Goal: Information Seeking & Learning: Learn about a topic

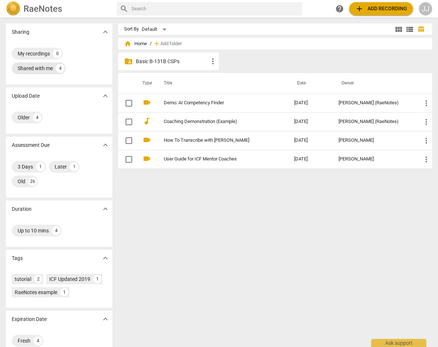
click at [43, 68] on div "Shared with me" at bounding box center [35, 68] width 35 height 7
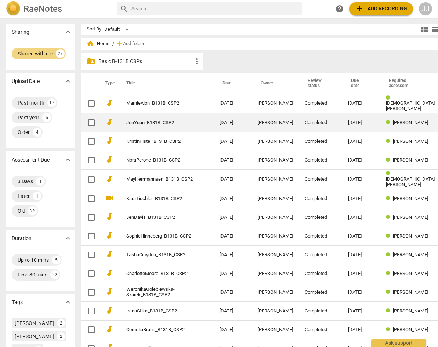
click at [169, 121] on link "JenYuan_B131B_CSP2" at bounding box center [159, 123] width 67 height 6
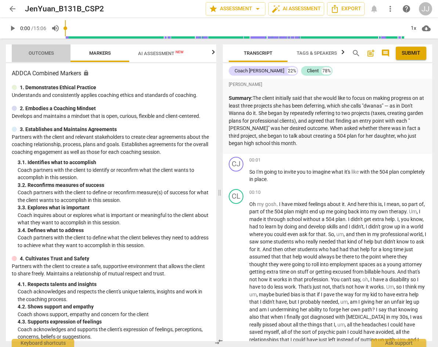
click at [39, 51] on span "Outcomes" at bounding box center [41, 53] width 25 height 6
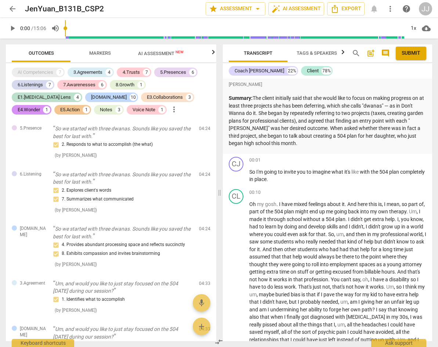
click at [10, 6] on span "arrow_back" at bounding box center [12, 8] width 9 height 9
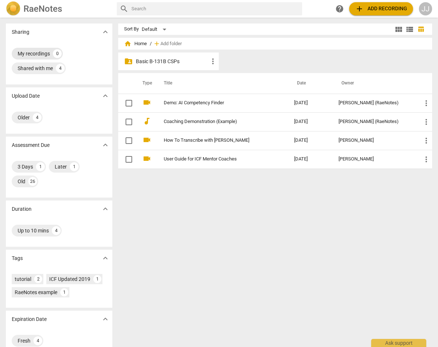
click at [30, 54] on div "My recordings" at bounding box center [34, 53] width 32 height 7
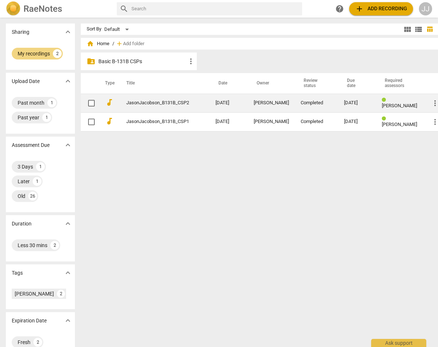
click at [152, 102] on link "JasonJacobson_B131B_CSP2" at bounding box center [157, 103] width 63 height 6
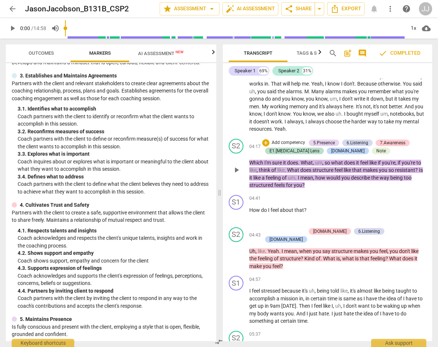
scroll to position [429, 0]
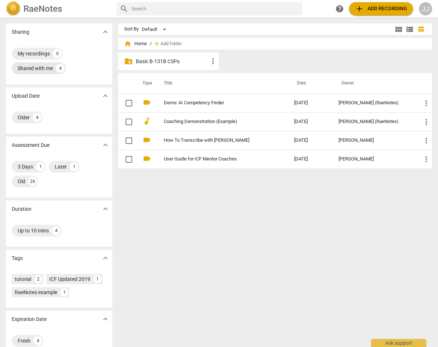
click at [35, 65] on div "Shared with me" at bounding box center [35, 68] width 35 height 7
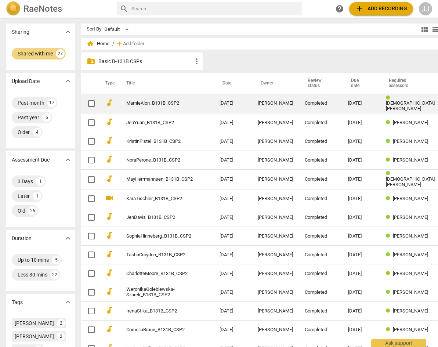
click at [126, 102] on link "MarnieAlon_B131B_CSP2" at bounding box center [159, 104] width 67 height 6
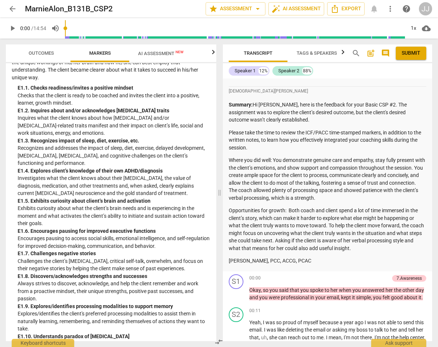
scroll to position [44, 0]
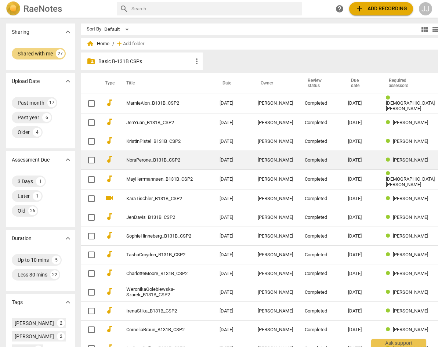
click at [154, 159] on link "NoraPerone_B131B_CSP2" at bounding box center [159, 160] width 67 height 6
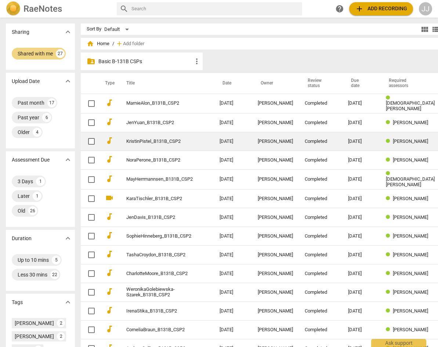
click at [128, 142] on link "KristinPistel_B131B_CSP2" at bounding box center [159, 142] width 67 height 6
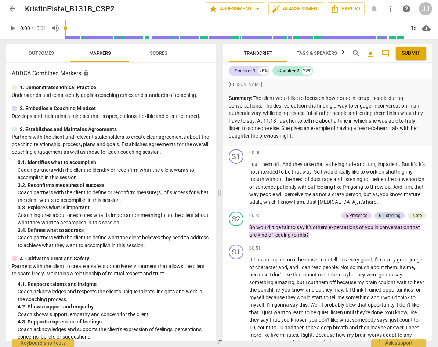
click at [35, 52] on span "Outcomes" at bounding box center [41, 53] width 25 height 6
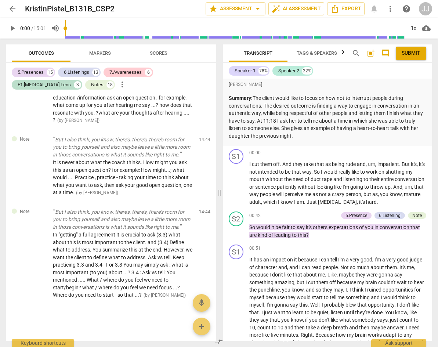
click at [11, 8] on span "arrow_back" at bounding box center [12, 8] width 9 height 9
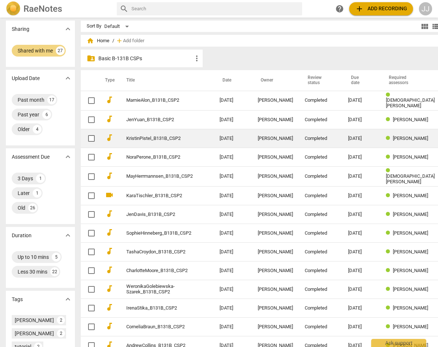
scroll to position [13, 0]
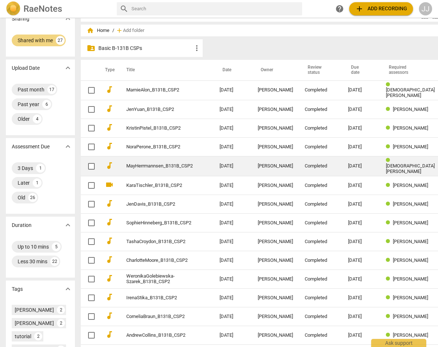
click at [133, 164] on link "MayHerrmannsen_B131B_CSP2" at bounding box center [159, 166] width 67 height 6
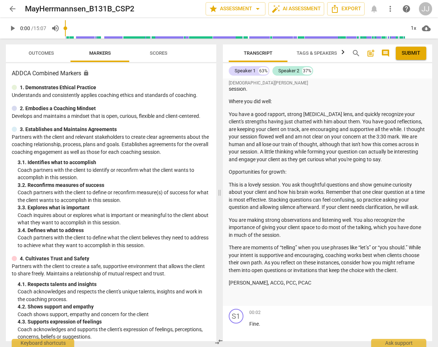
scroll to position [153, 0]
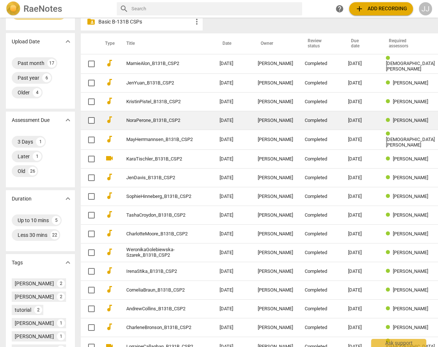
scroll to position [43, 0]
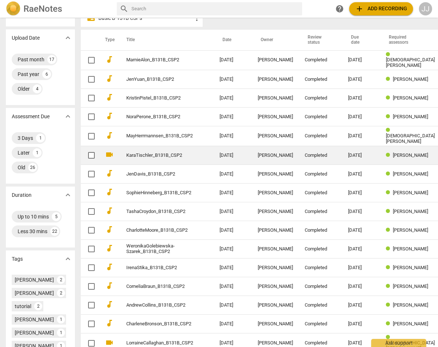
click at [127, 154] on link "KaraTischler_B131B_CSP2" at bounding box center [159, 156] width 67 height 6
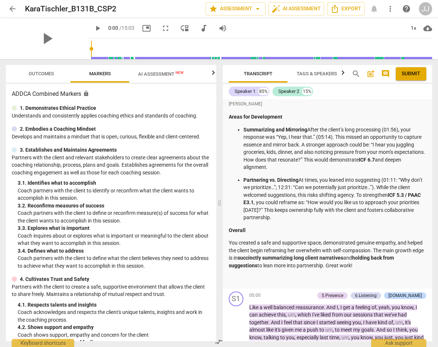
scroll to position [321, 0]
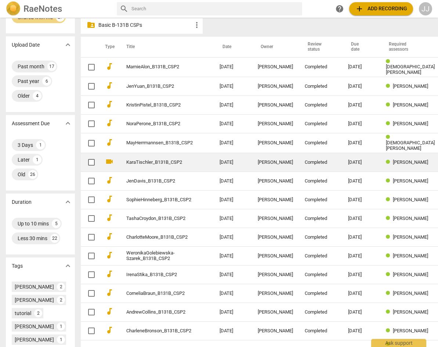
scroll to position [39, 0]
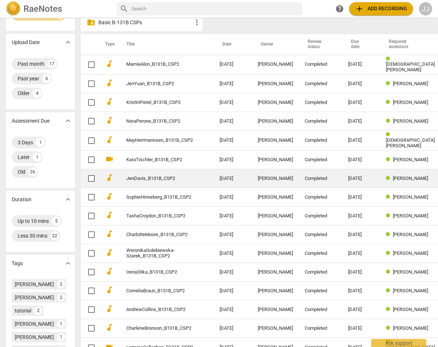
click at [129, 176] on link "JenDavis_B131B_CSP2" at bounding box center [159, 179] width 67 height 6
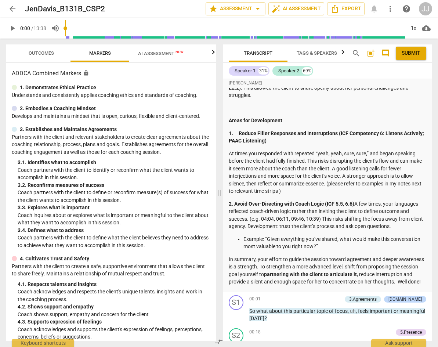
scroll to position [208, 0]
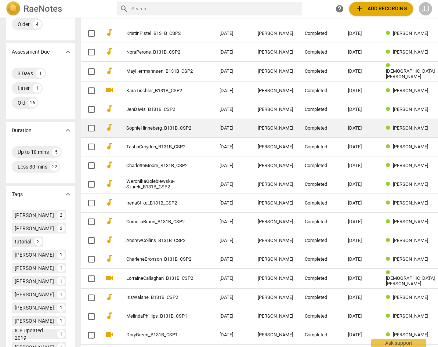
scroll to position [109, 0]
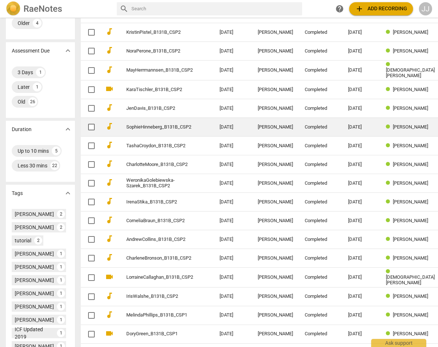
click at [136, 124] on link "SophieHinneberg_B131B_CSP2" at bounding box center [159, 127] width 67 height 6
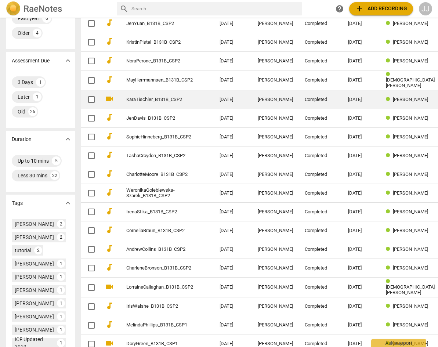
scroll to position [113, 0]
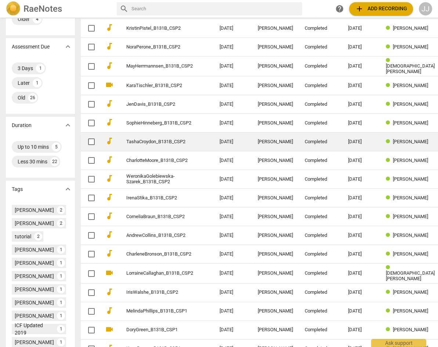
click at [126, 139] on link "TashaCroydon_B131B_CSP2" at bounding box center [159, 142] width 67 height 6
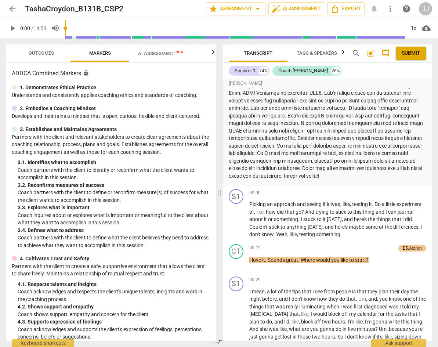
scroll to position [70, 0]
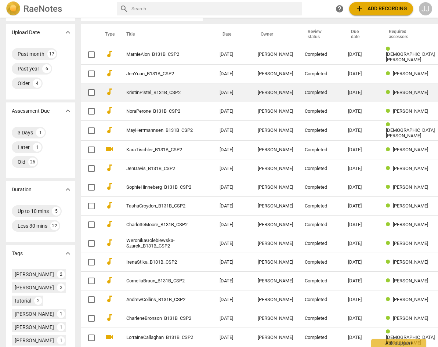
scroll to position [113, 0]
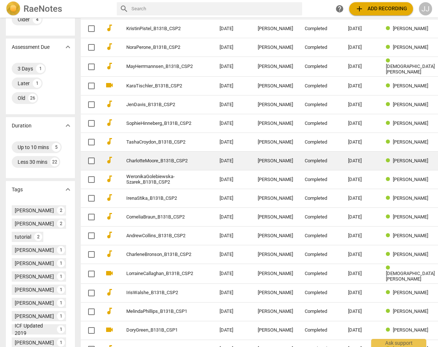
click at [128, 158] on link "CharlotteMoore_B131B_CSP2" at bounding box center [159, 161] width 67 height 6
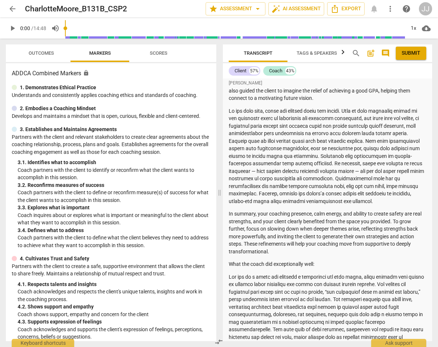
scroll to position [177, 0]
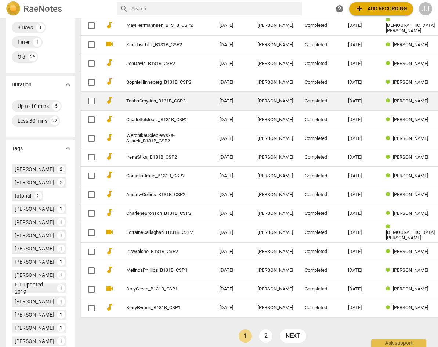
scroll to position [164, 0]
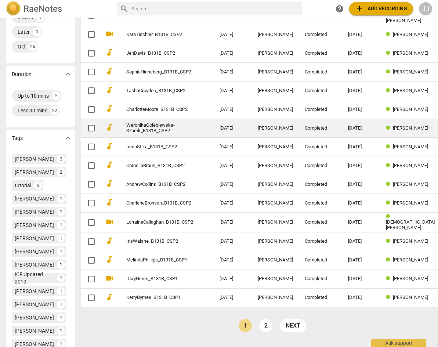
click at [127, 124] on link "WeronikaGolebiewska-Szarek_B131B_CSP2" at bounding box center [159, 128] width 67 height 11
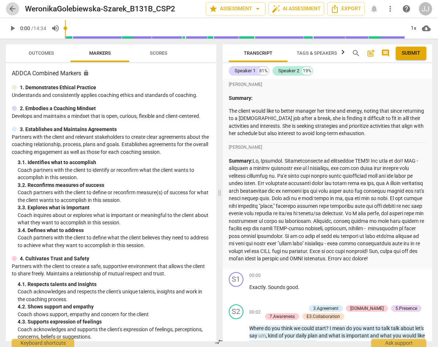
click at [12, 7] on span "arrow_back" at bounding box center [12, 8] width 9 height 9
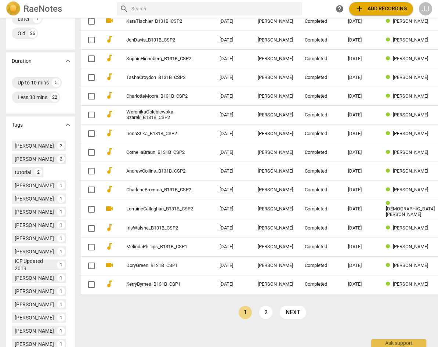
scroll to position [205, 0]
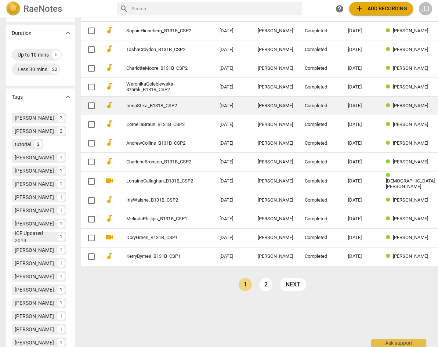
click at [126, 103] on link "IrenaStika_B131B_CSP2" at bounding box center [159, 106] width 67 height 6
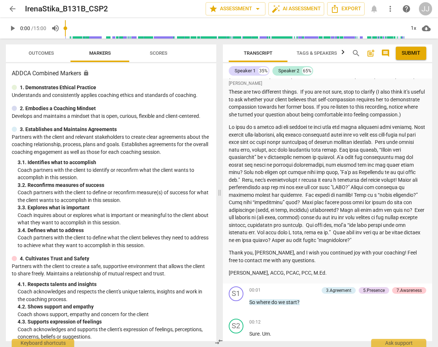
scroll to position [379, 0]
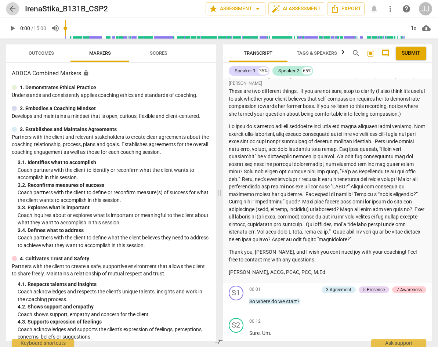
click at [11, 6] on span "arrow_back" at bounding box center [12, 8] width 9 height 9
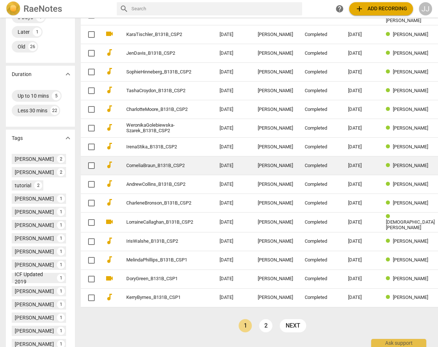
scroll to position [207, 0]
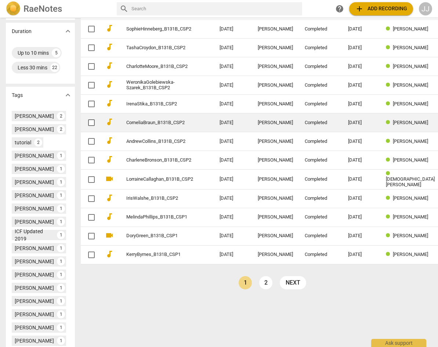
click at [127, 121] on link "CorneliaBraun_B131B_CSP2" at bounding box center [159, 123] width 67 height 6
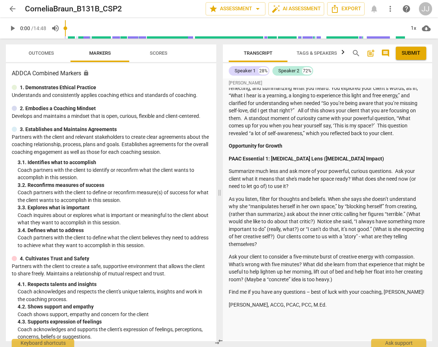
scroll to position [235, 0]
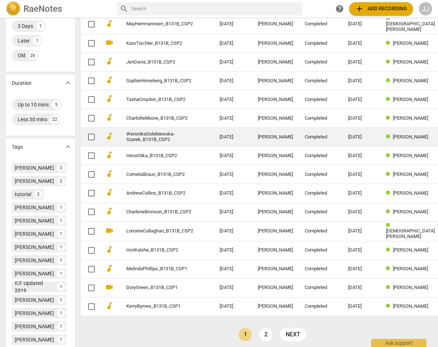
scroll to position [157, 0]
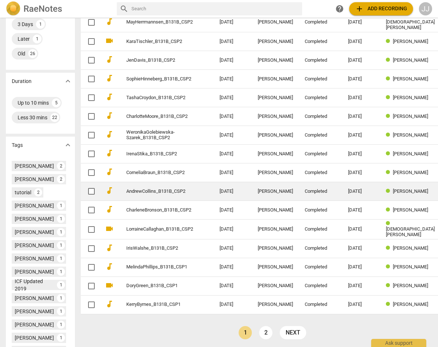
click at [131, 189] on link "AndrewCollins_B131B_CSP2" at bounding box center [159, 192] width 67 height 6
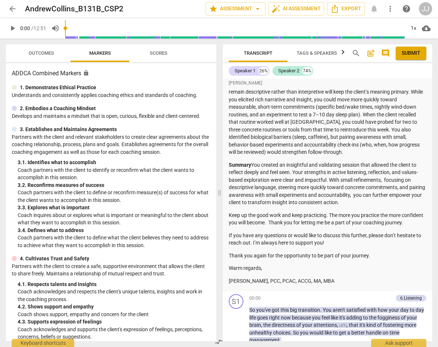
scroll to position [232, 0]
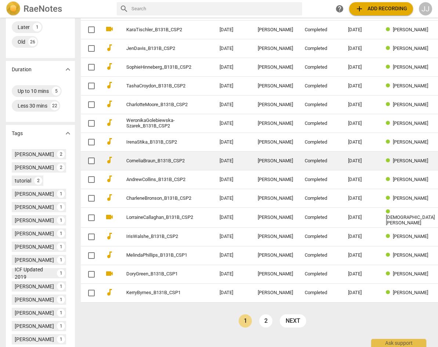
scroll to position [180, 0]
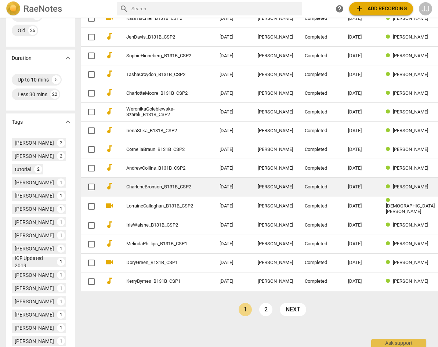
click at [132, 185] on link "CharleneBronson_B131B_CSP2" at bounding box center [159, 187] width 67 height 6
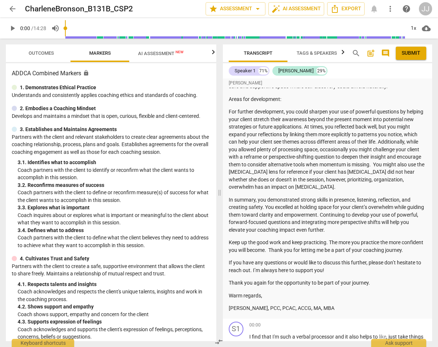
scroll to position [224, 0]
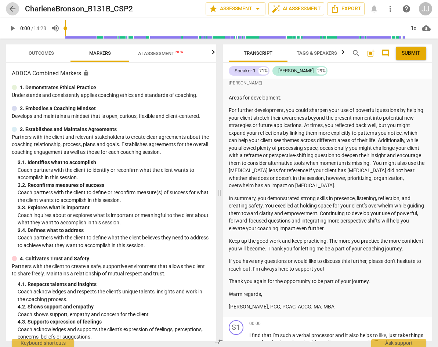
click at [12, 6] on span "arrow_back" at bounding box center [12, 8] width 9 height 9
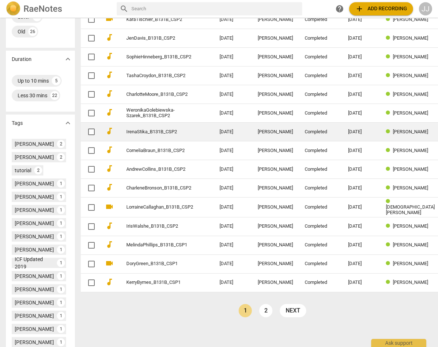
scroll to position [181, 0]
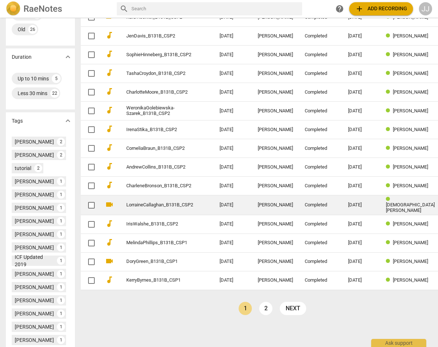
click at [127, 202] on link "LorraineCallaghan_B131B_CSP2" at bounding box center [159, 205] width 67 height 6
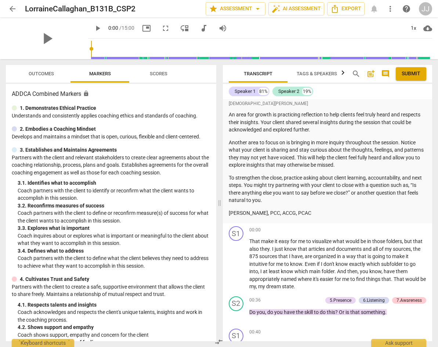
scroll to position [176, 0]
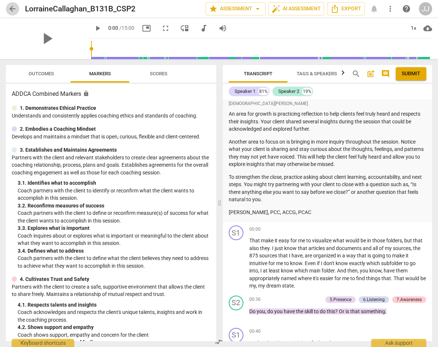
click at [12, 5] on span "arrow_back" at bounding box center [12, 8] width 9 height 9
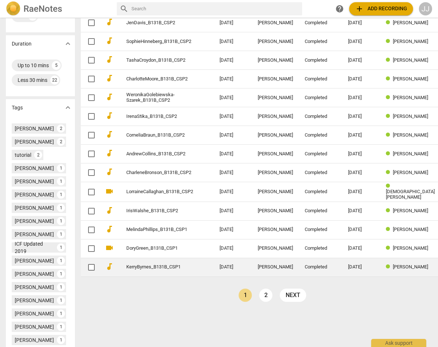
scroll to position [237, 0]
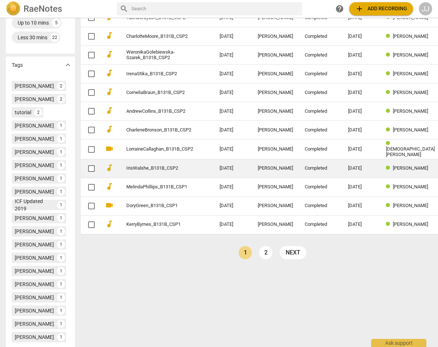
click at [126, 166] on link "IrisWalshe_B131B_CSP2" at bounding box center [159, 169] width 67 height 6
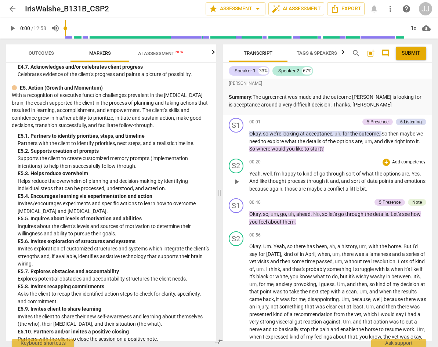
scroll to position [1, 0]
click at [37, 54] on span "Outcomes" at bounding box center [41, 53] width 25 height 6
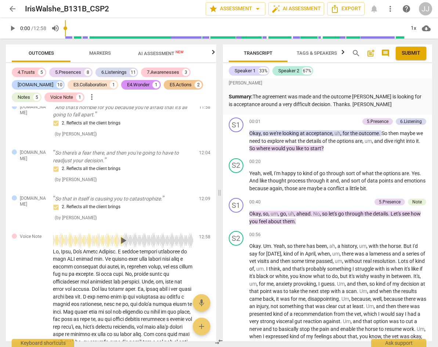
scroll to position [3303, 0]
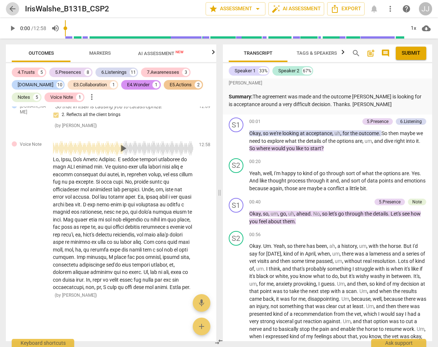
click at [15, 7] on span "arrow_back" at bounding box center [12, 8] width 9 height 9
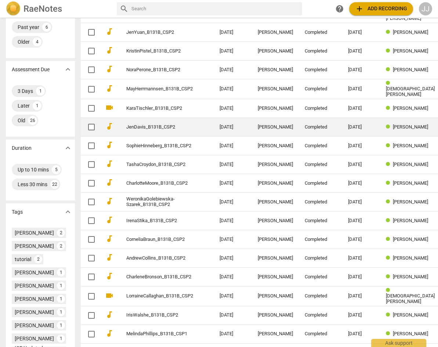
scroll to position [178, 0]
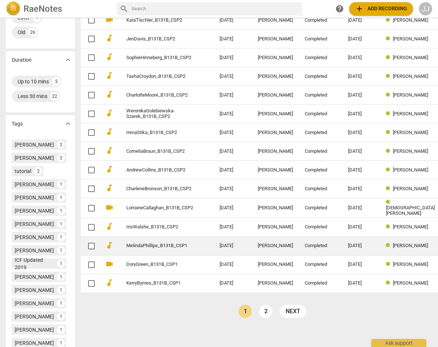
click at [129, 243] on link "MelindaPhillips_B131B_CSP1" at bounding box center [159, 246] width 67 height 6
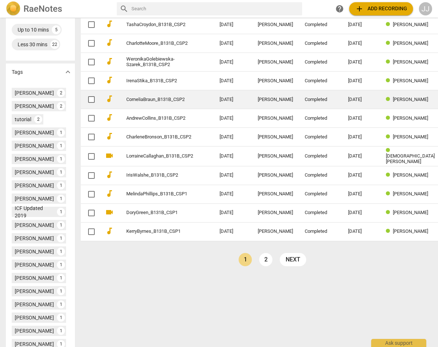
scroll to position [231, 0]
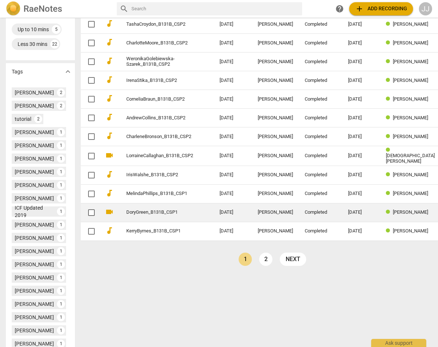
click at [128, 210] on link "DoryGreen_B131B_CSP1" at bounding box center [159, 213] width 67 height 6
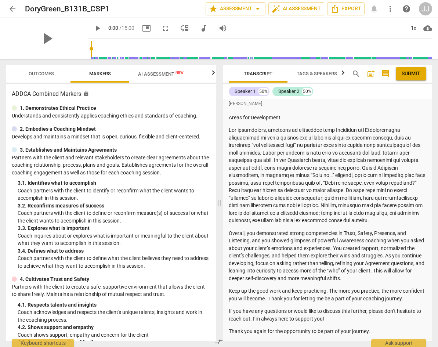
scroll to position [155, 0]
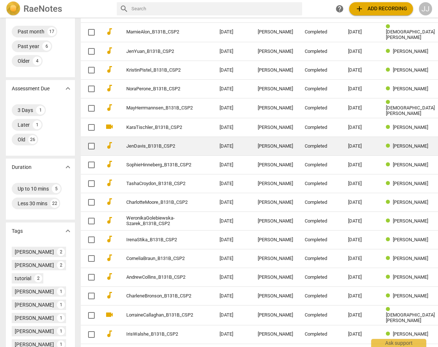
scroll to position [166, 0]
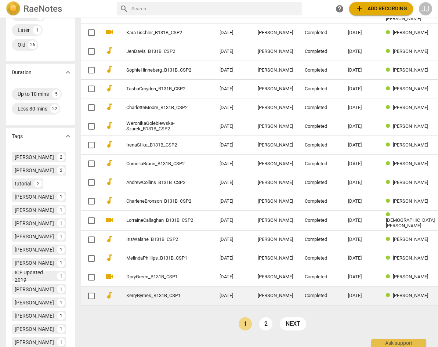
click at [132, 293] on link "KerryByrnes_B131B_CSP1" at bounding box center [159, 296] width 67 height 6
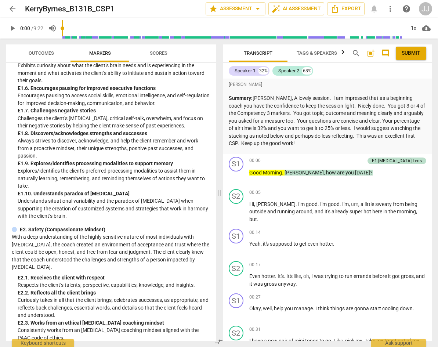
scroll to position [1671, 0]
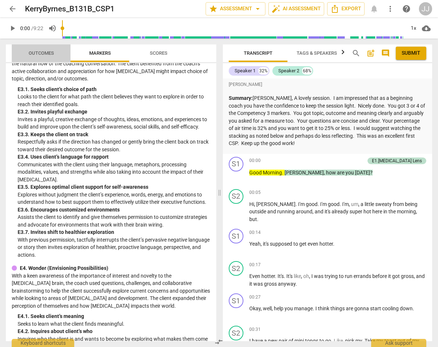
click at [34, 51] on span "Outcomes" at bounding box center [41, 53] width 25 height 6
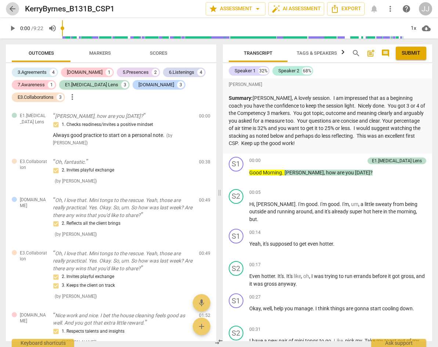
click at [12, 9] on span "arrow_back" at bounding box center [12, 8] width 9 height 9
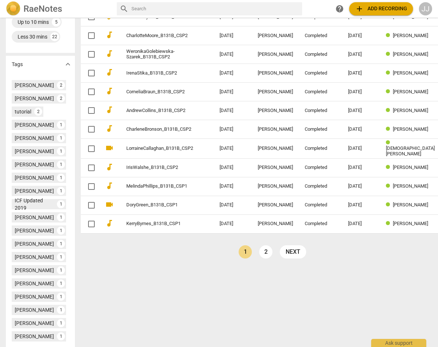
scroll to position [276, 0]
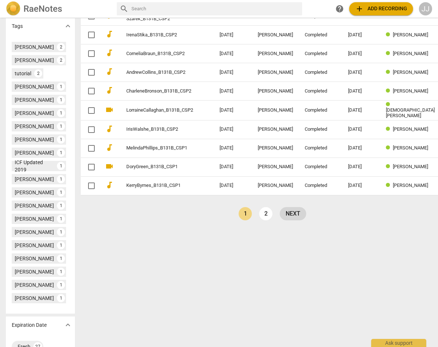
click at [280, 211] on link "next" at bounding box center [293, 213] width 26 height 13
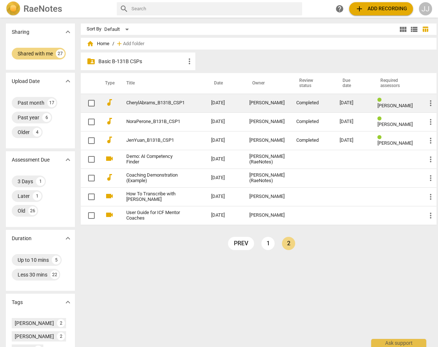
click at [130, 101] on link "CherylAbrams_B131B_CSP1" at bounding box center [155, 103] width 58 height 6
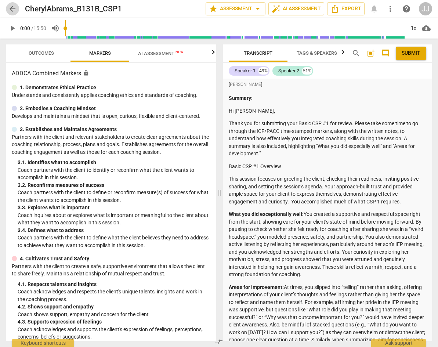
click at [11, 6] on span "arrow_back" at bounding box center [12, 8] width 9 height 9
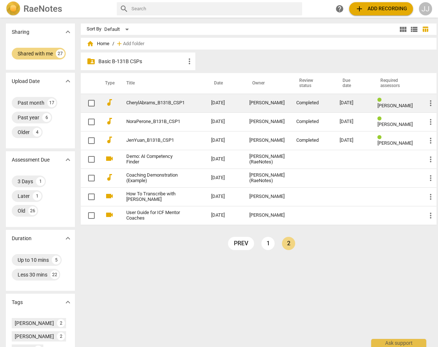
click at [136, 102] on link "CherylAbrams_B131B_CSP1" at bounding box center [155, 103] width 58 height 6
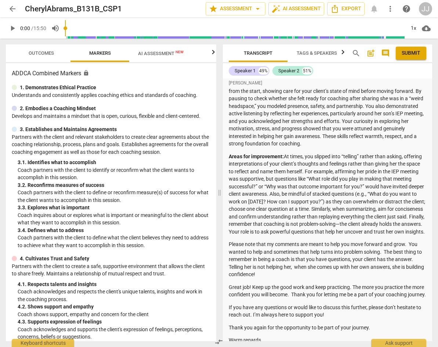
scroll to position [132, 0]
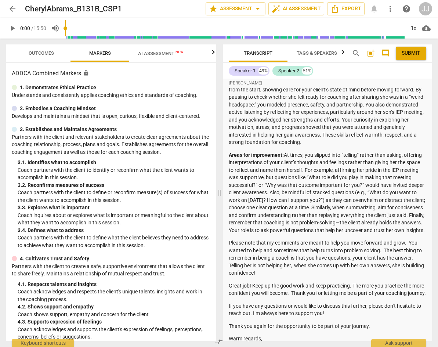
click at [9, 8] on span "arrow_back" at bounding box center [12, 8] width 9 height 9
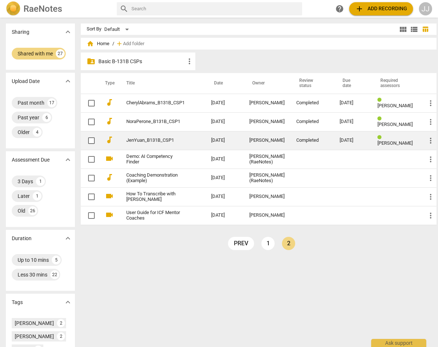
click at [144, 139] on link "JenYuan_B131B_CSP1" at bounding box center [155, 141] width 58 height 6
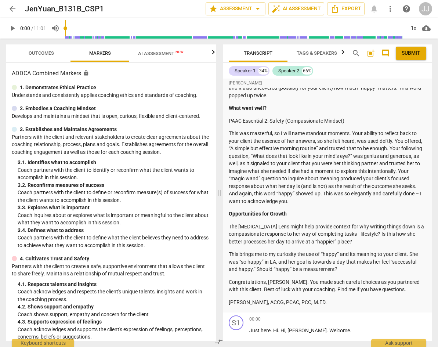
scroll to position [146, 0]
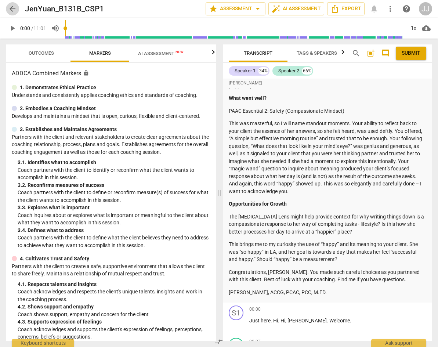
click at [13, 8] on span "arrow_back" at bounding box center [12, 8] width 9 height 9
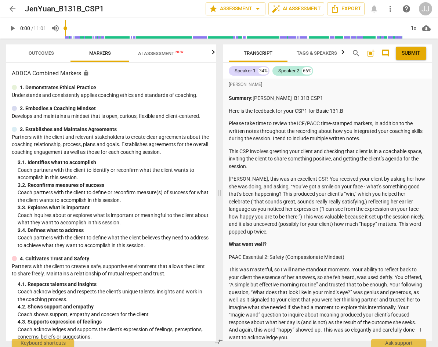
click at [10, 8] on span "arrow_back" at bounding box center [12, 8] width 9 height 9
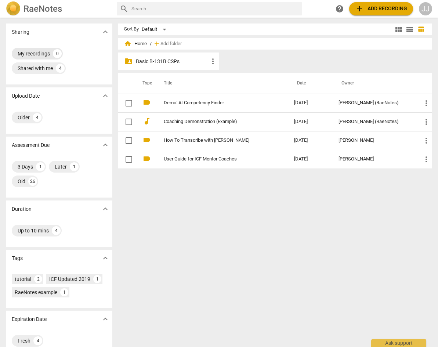
click at [28, 51] on div "My recordings" at bounding box center [34, 53] width 32 height 7
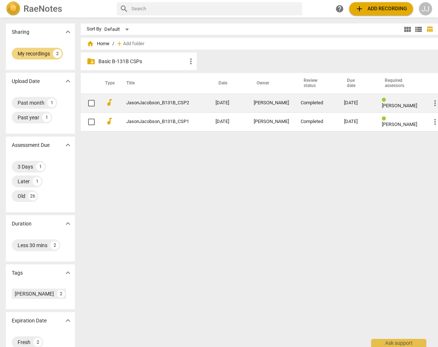
click at [140, 104] on link "JasonJacobson_B131B_CSP2" at bounding box center [157, 103] width 63 height 6
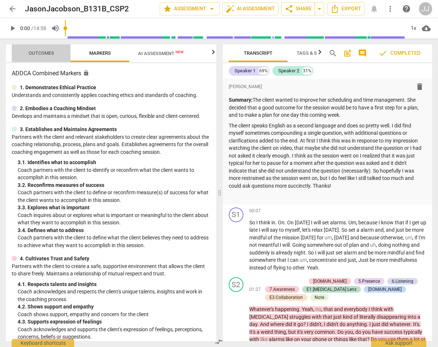
click at [36, 51] on span "Outcomes" at bounding box center [41, 53] width 25 height 6
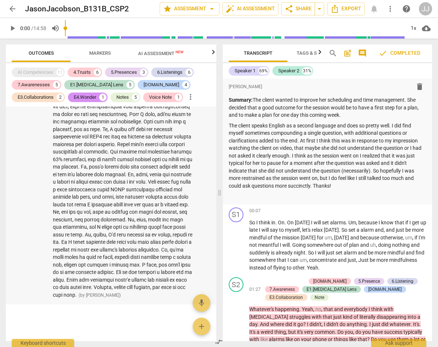
scroll to position [3593, 0]
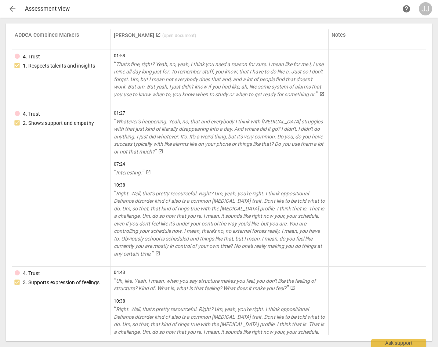
click at [9, 7] on span "arrow_back" at bounding box center [12, 8] width 9 height 9
